Goal: Book appointment/travel/reservation

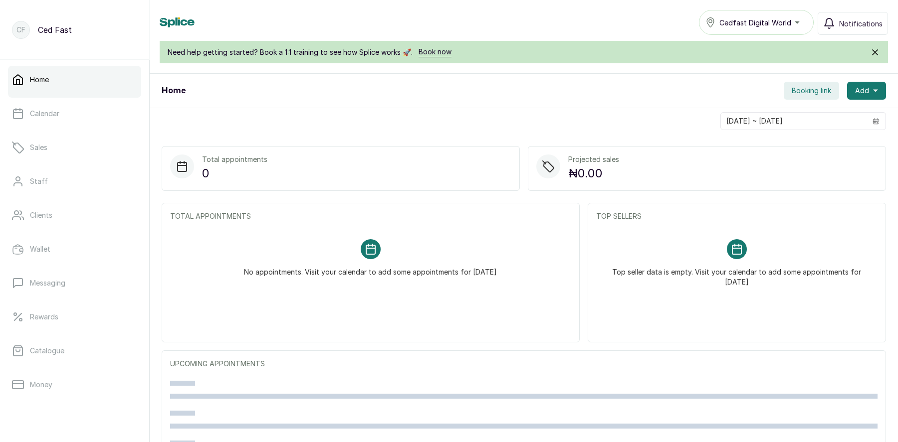
click at [800, 84] on button "Booking link" at bounding box center [810, 91] width 55 height 18
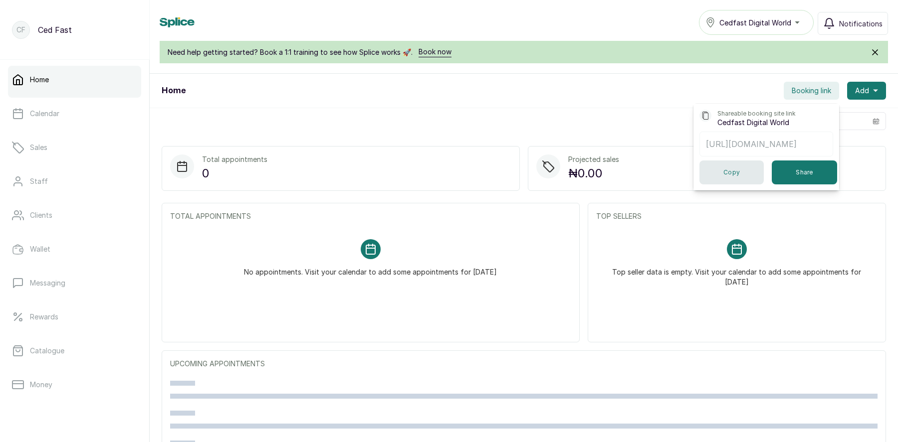
click at [729, 176] on button "Copy" at bounding box center [731, 173] width 64 height 24
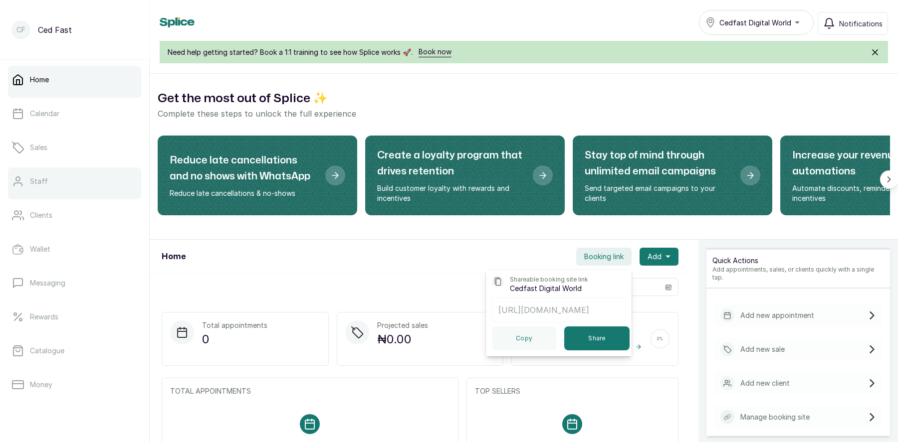
click at [46, 197] on div at bounding box center [74, 197] width 133 height 4
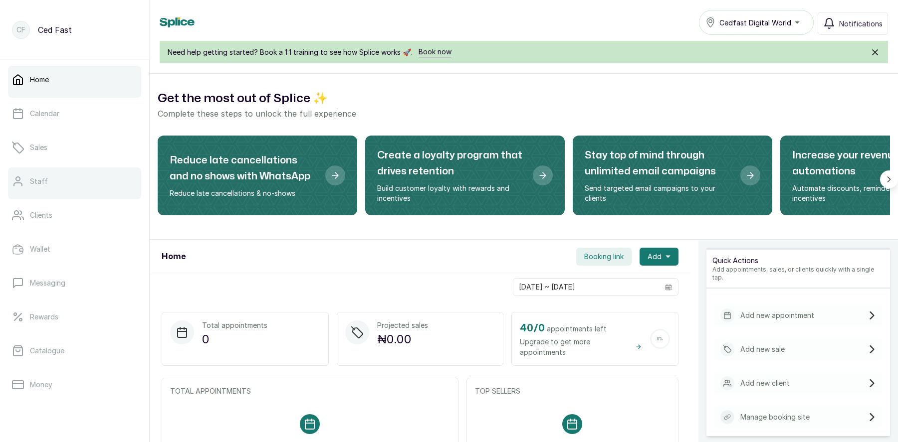
click at [50, 184] on link "Staff" at bounding box center [74, 182] width 133 height 28
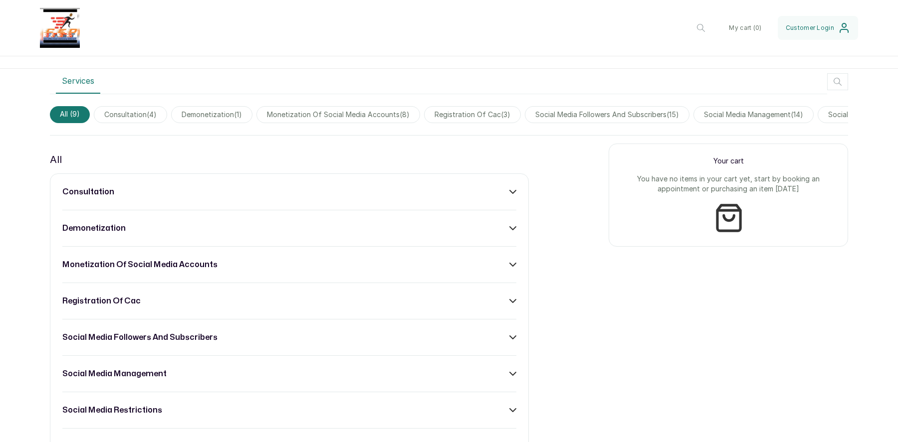
scroll to position [291, 0]
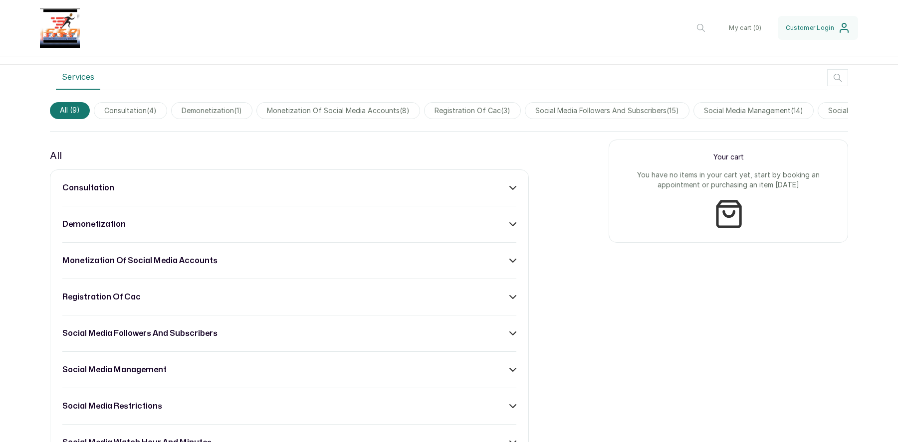
click at [350, 329] on div "social media followers and subscribers" at bounding box center [289, 334] width 454 height 12
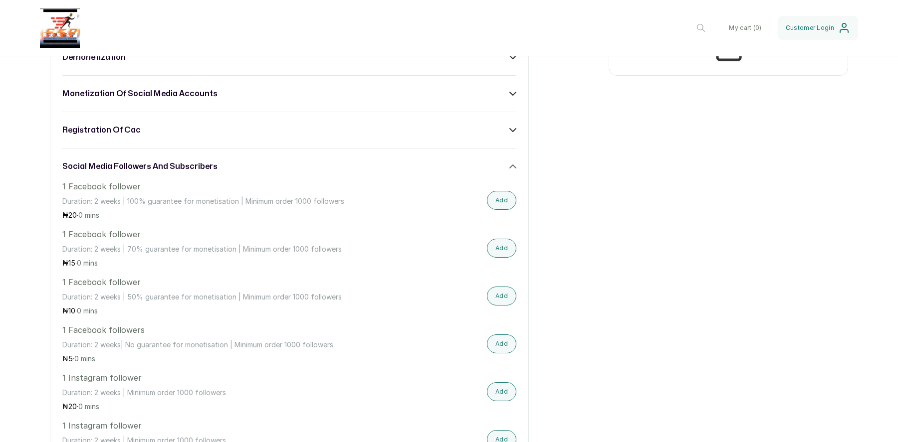
scroll to position [459, 0]
click at [498, 198] on button "Add" at bounding box center [501, 199] width 29 height 19
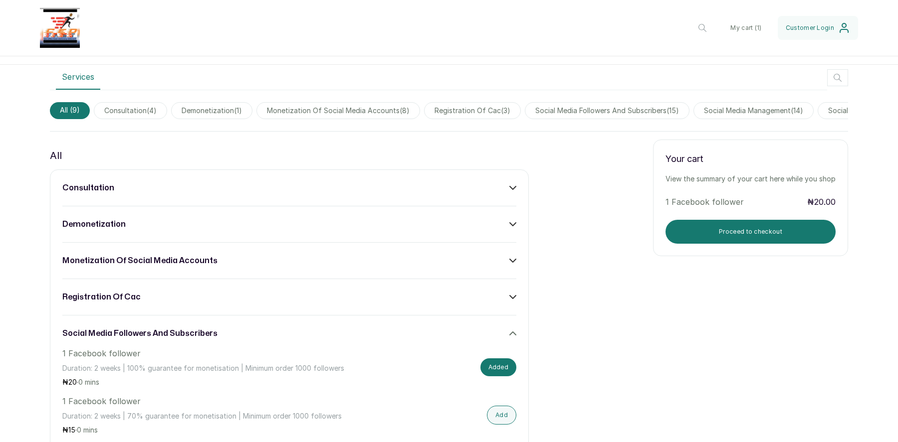
scroll to position [290, 0]
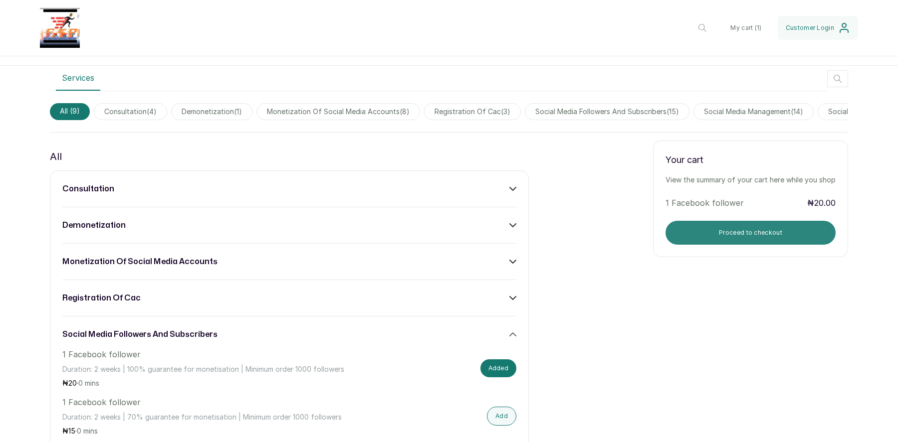
click at [736, 234] on button "Proceed to checkout" at bounding box center [750, 233] width 170 height 24
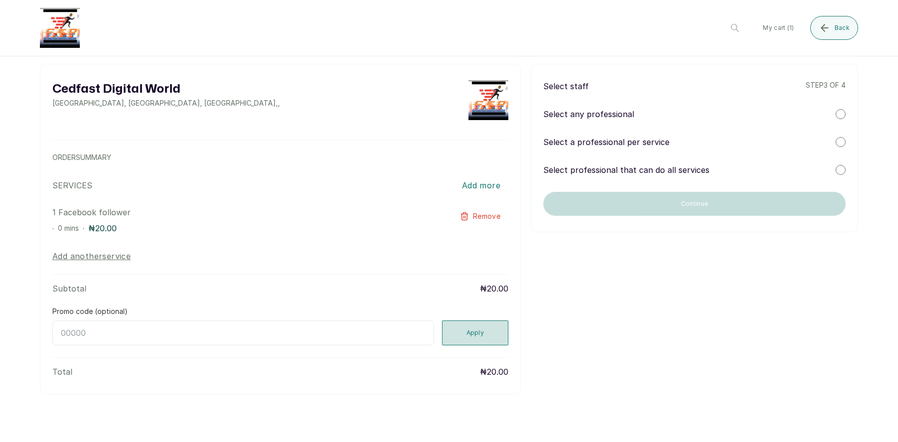
scroll to position [0, 0]
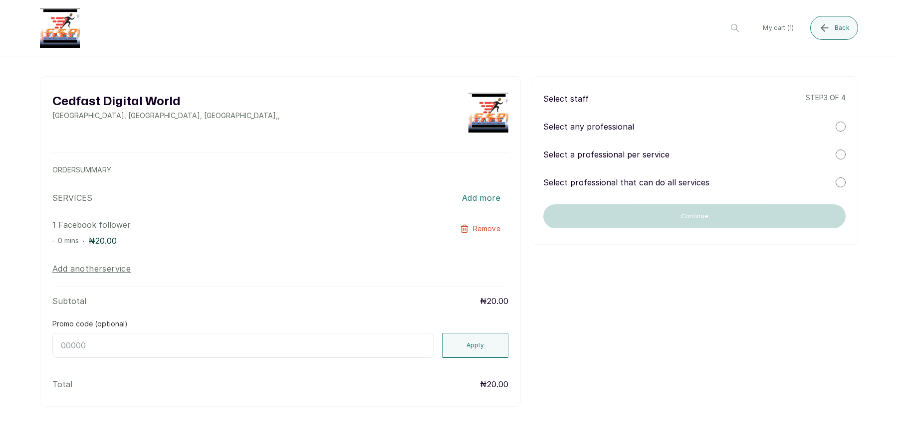
click at [840, 127] on div at bounding box center [840, 127] width 10 height 10
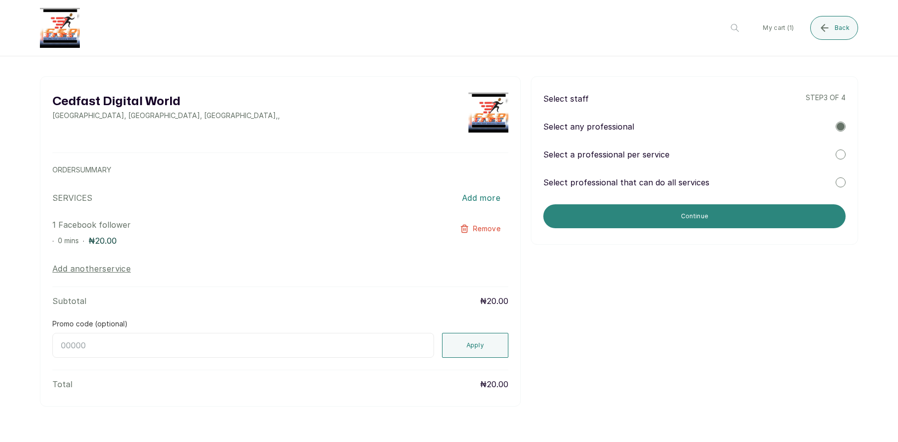
click at [715, 218] on button "Continue" at bounding box center [694, 216] width 302 height 24
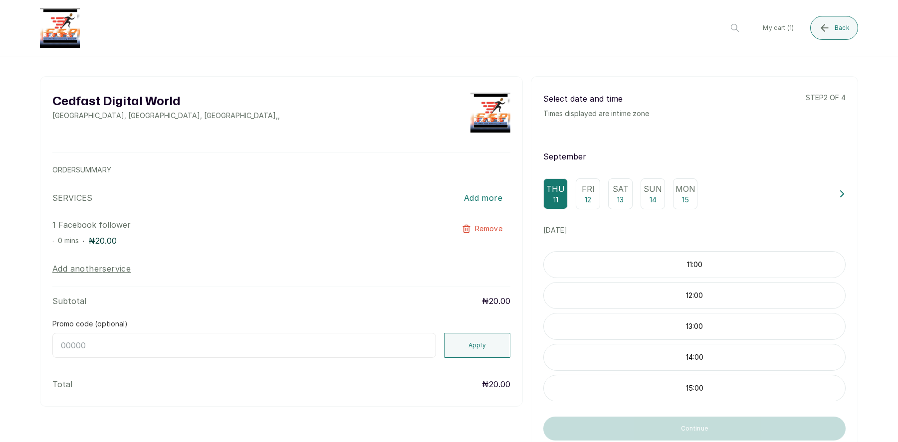
click at [587, 196] on p "12" at bounding box center [587, 200] width 6 height 10
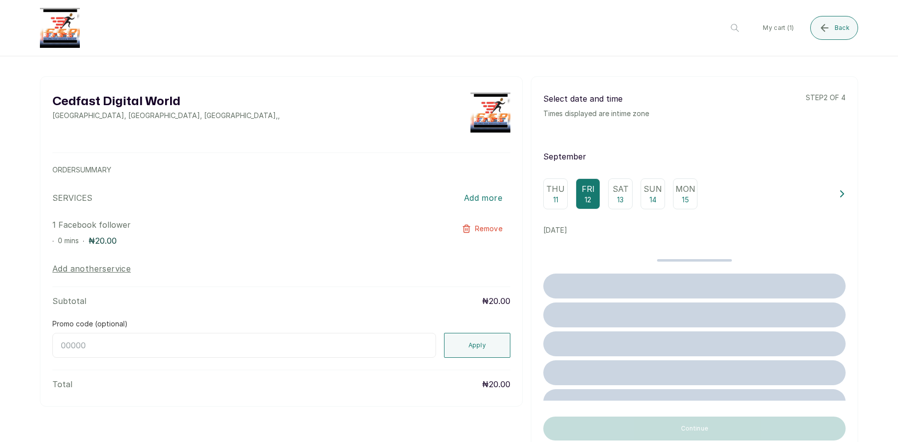
click at [557, 192] on p "Thu" at bounding box center [555, 189] width 18 height 12
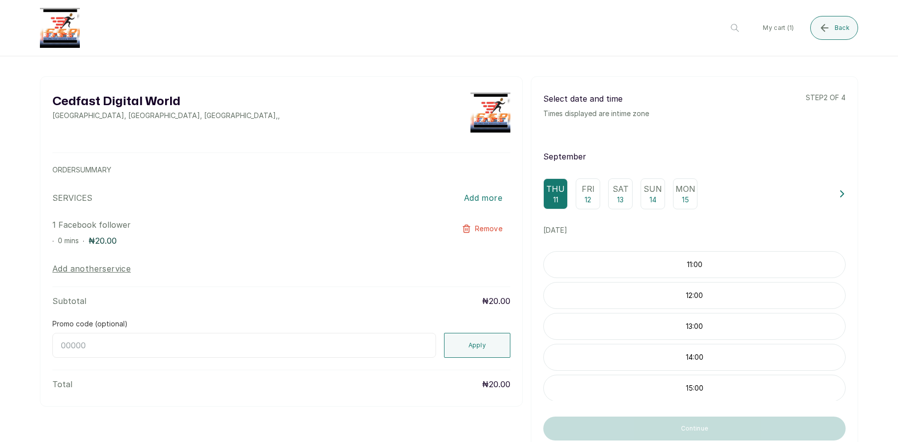
click at [685, 273] on div "11:00" at bounding box center [694, 264] width 302 height 27
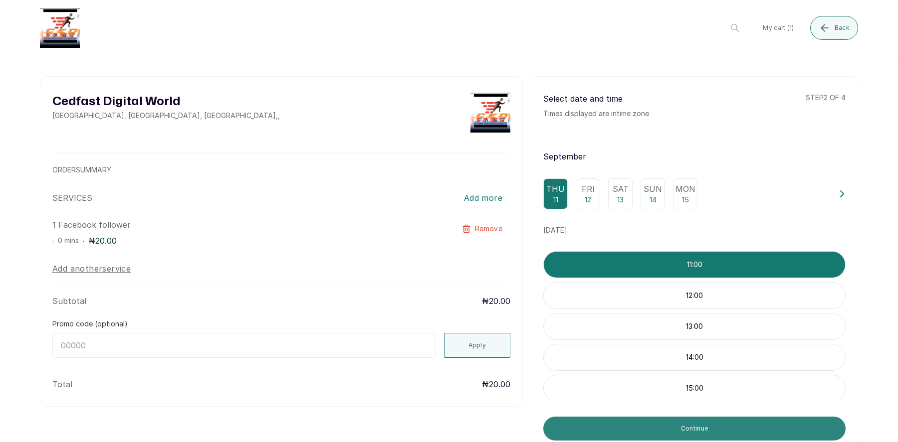
click at [651, 435] on button "Continue" at bounding box center [694, 429] width 302 height 24
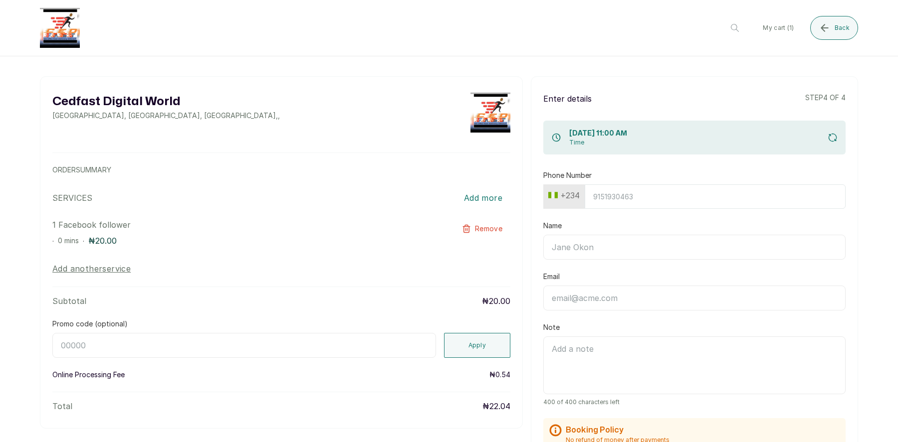
scroll to position [127, 0]
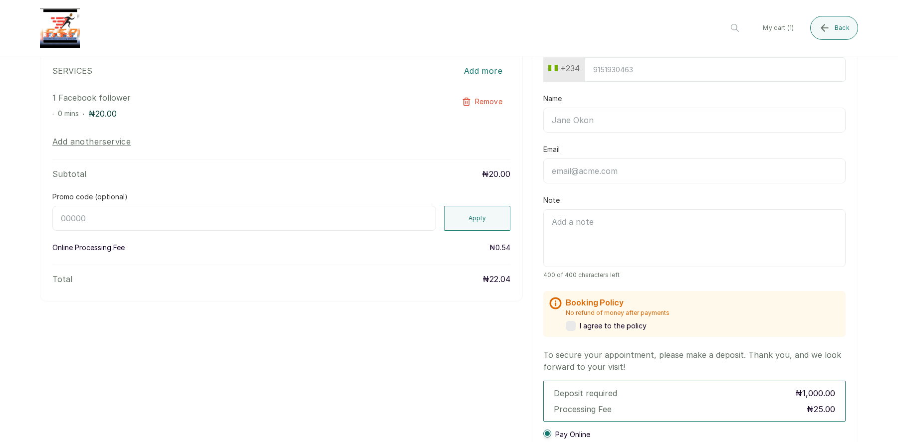
click at [577, 222] on textarea "Note" at bounding box center [694, 238] width 302 height 58
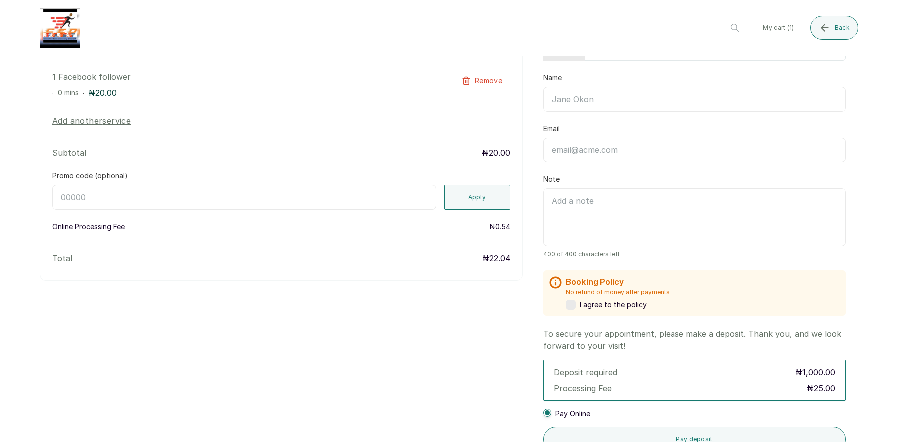
scroll to position [146, 0]
